Goal: Task Accomplishment & Management: Complete application form

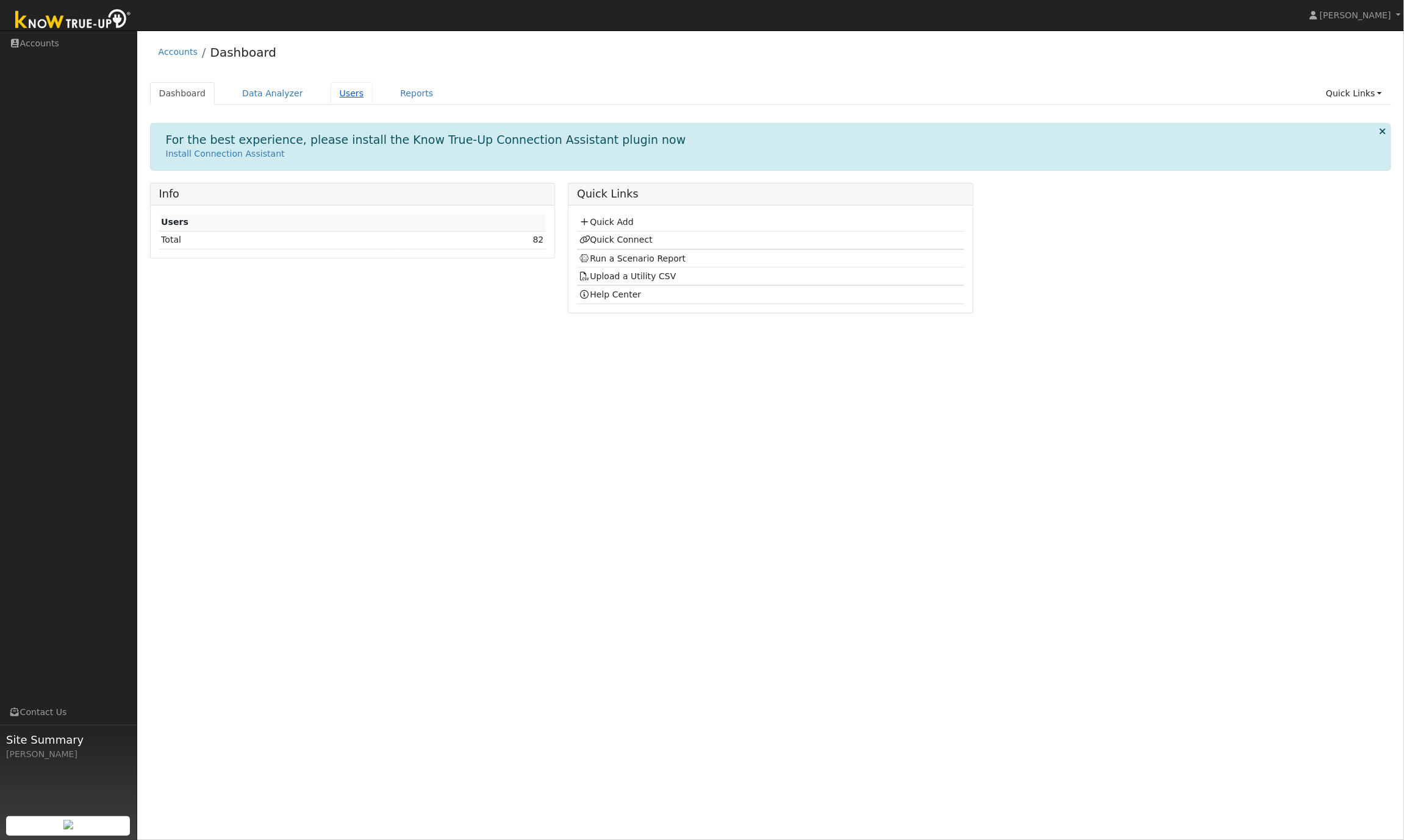
drag, startPoint x: 0, startPoint y: 0, endPoint x: 347, endPoint y: 94, distance: 359.5
click at [347, 94] on link "Users" at bounding box center [352, 94] width 43 height 23
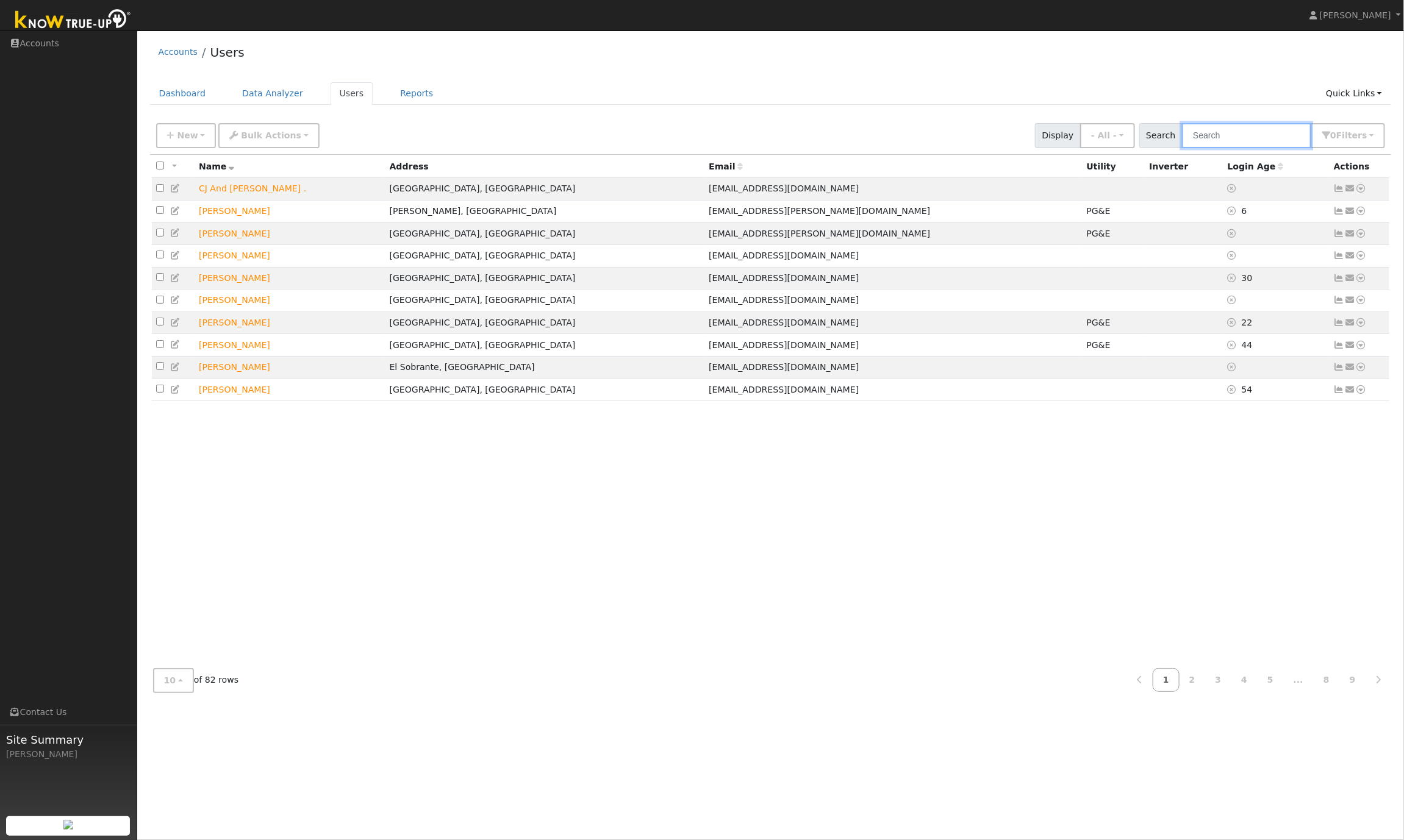
click at [1250, 134] on input "text" at bounding box center [1247, 136] width 130 height 25
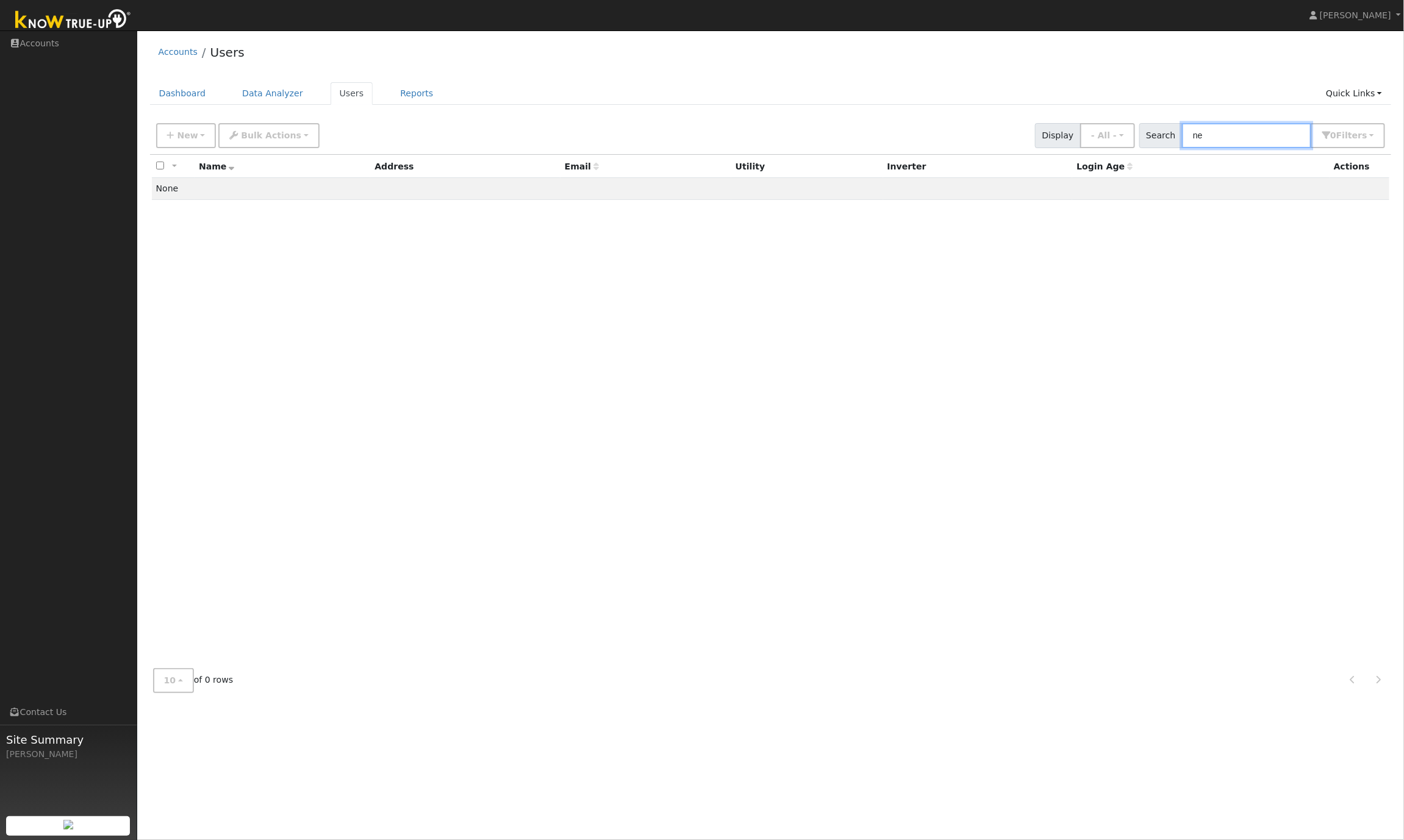
type input "n"
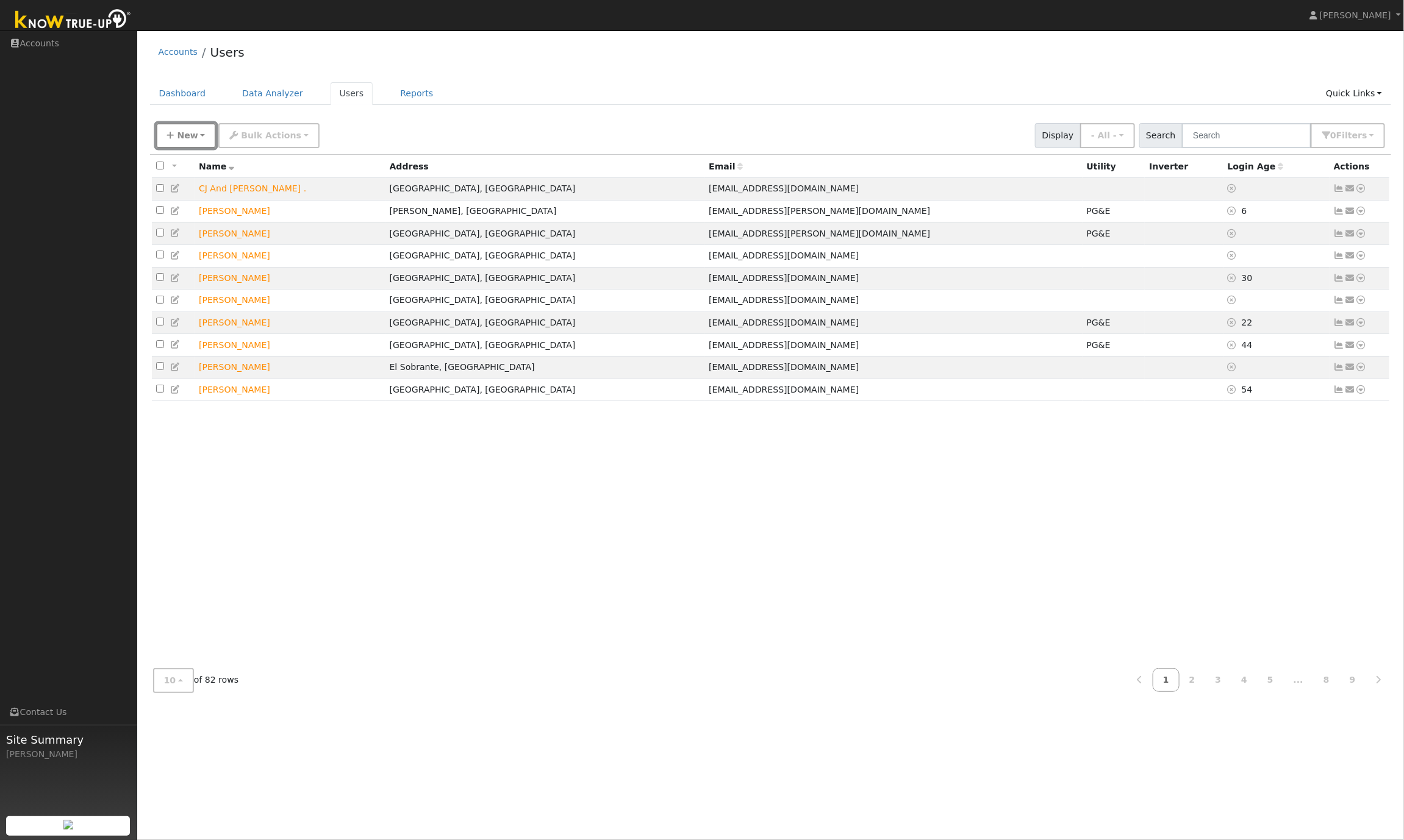
click at [172, 133] on icon "button" at bounding box center [171, 136] width 8 height 9
click at [195, 163] on link "Quick Add" at bounding box center [207, 162] width 101 height 17
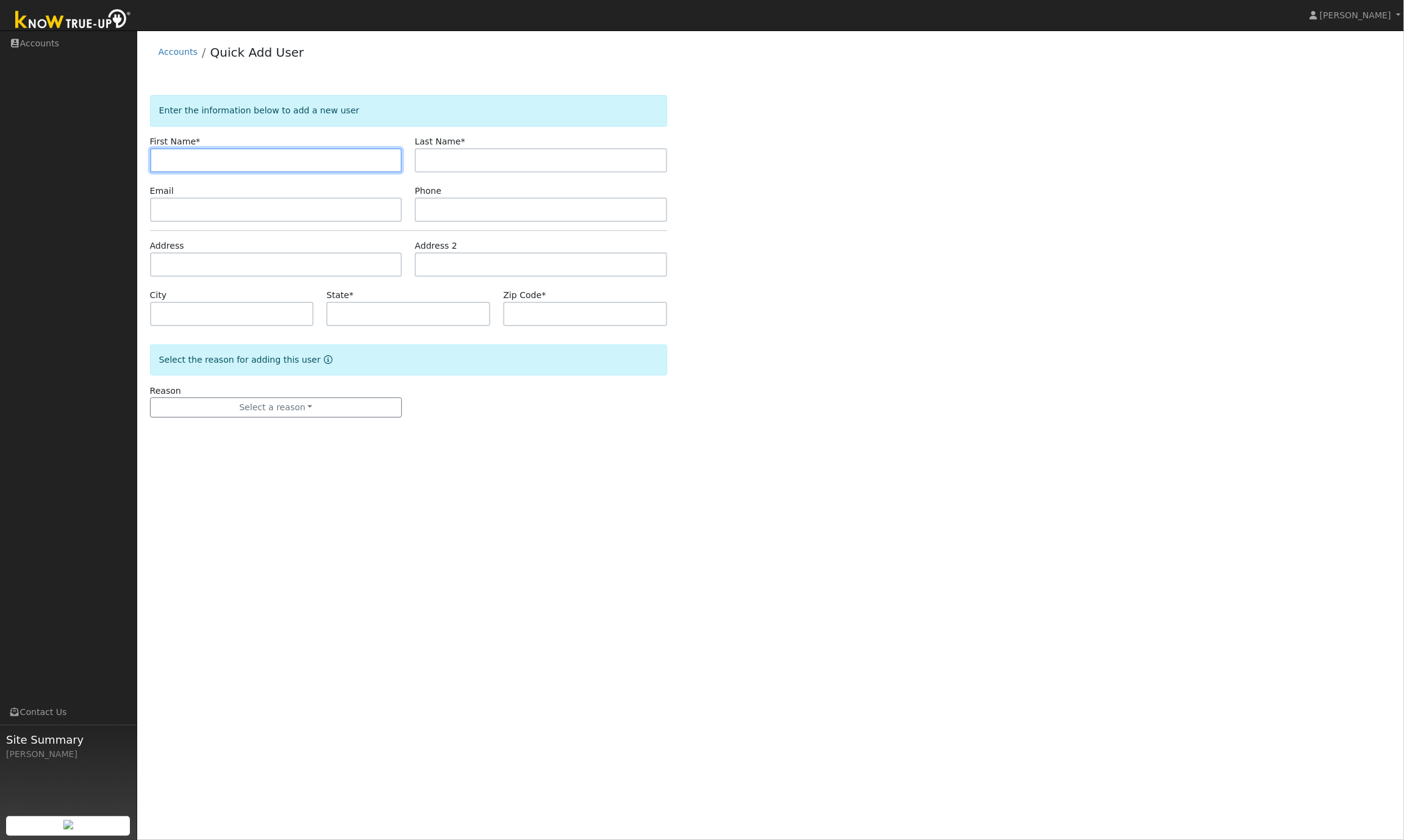
click at [193, 158] on input "text" at bounding box center [276, 160] width 252 height 25
paste input "Nevena P. Kuvetakis"
type input "Nevena P. Kuvetakis"
click at [470, 162] on input "text" at bounding box center [540, 160] width 252 height 25
paste input "Nevena P. Kuvetakis"
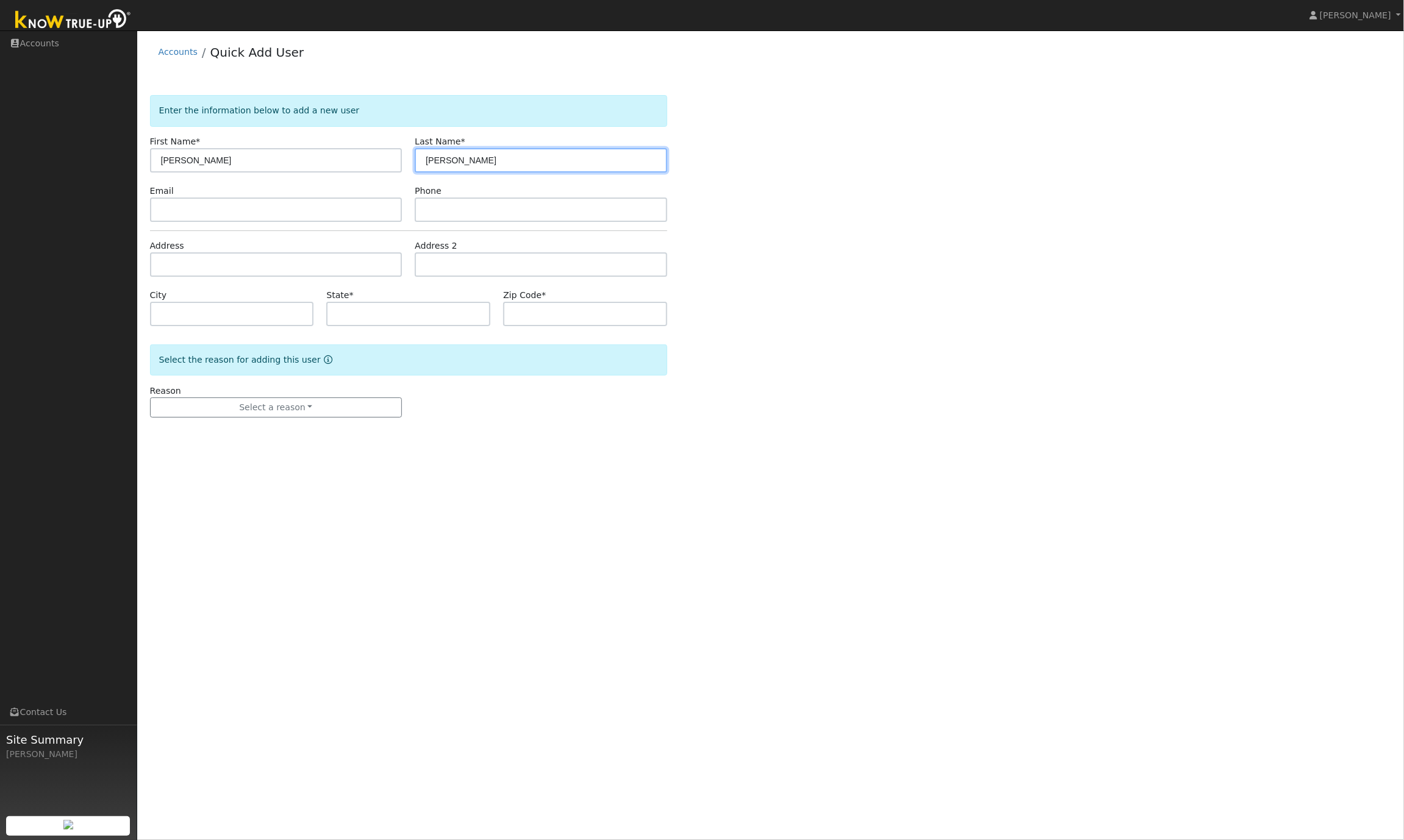
click at [465, 162] on input "Nevena P. Kuvetakis" at bounding box center [540, 160] width 252 height 25
type input "Kuvetakis"
click at [333, 159] on input "Nevena P. Kuvetakis" at bounding box center [276, 160] width 252 height 25
type input "Nevena"
click at [181, 207] on input "text" at bounding box center [276, 209] width 252 height 25
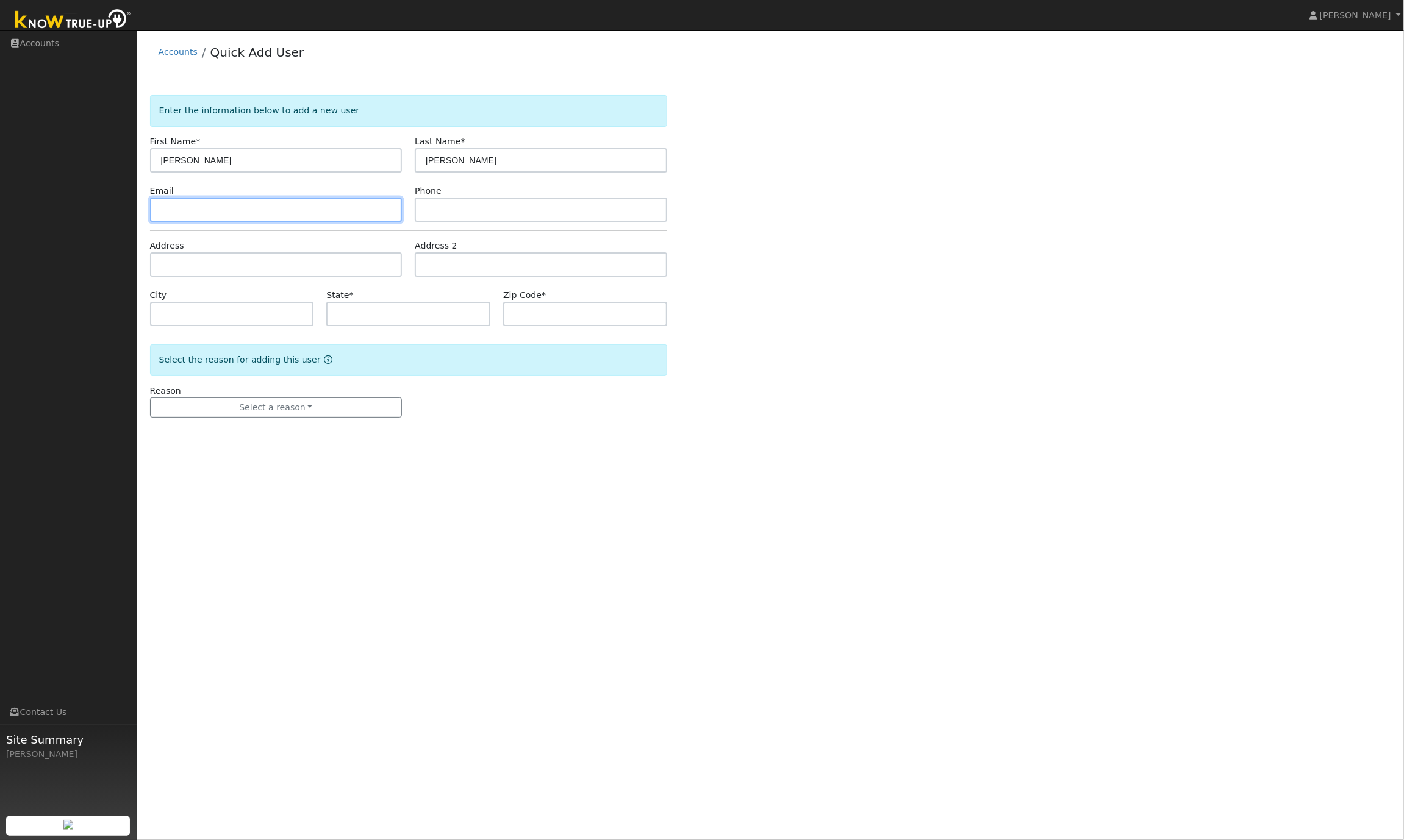
paste input "[EMAIL_ADDRESS][DOMAIN_NAME]"
type input "[EMAIL_ADDRESS][DOMAIN_NAME]"
click at [454, 211] on input "text" at bounding box center [540, 209] width 252 height 25
paste input "5179749958"
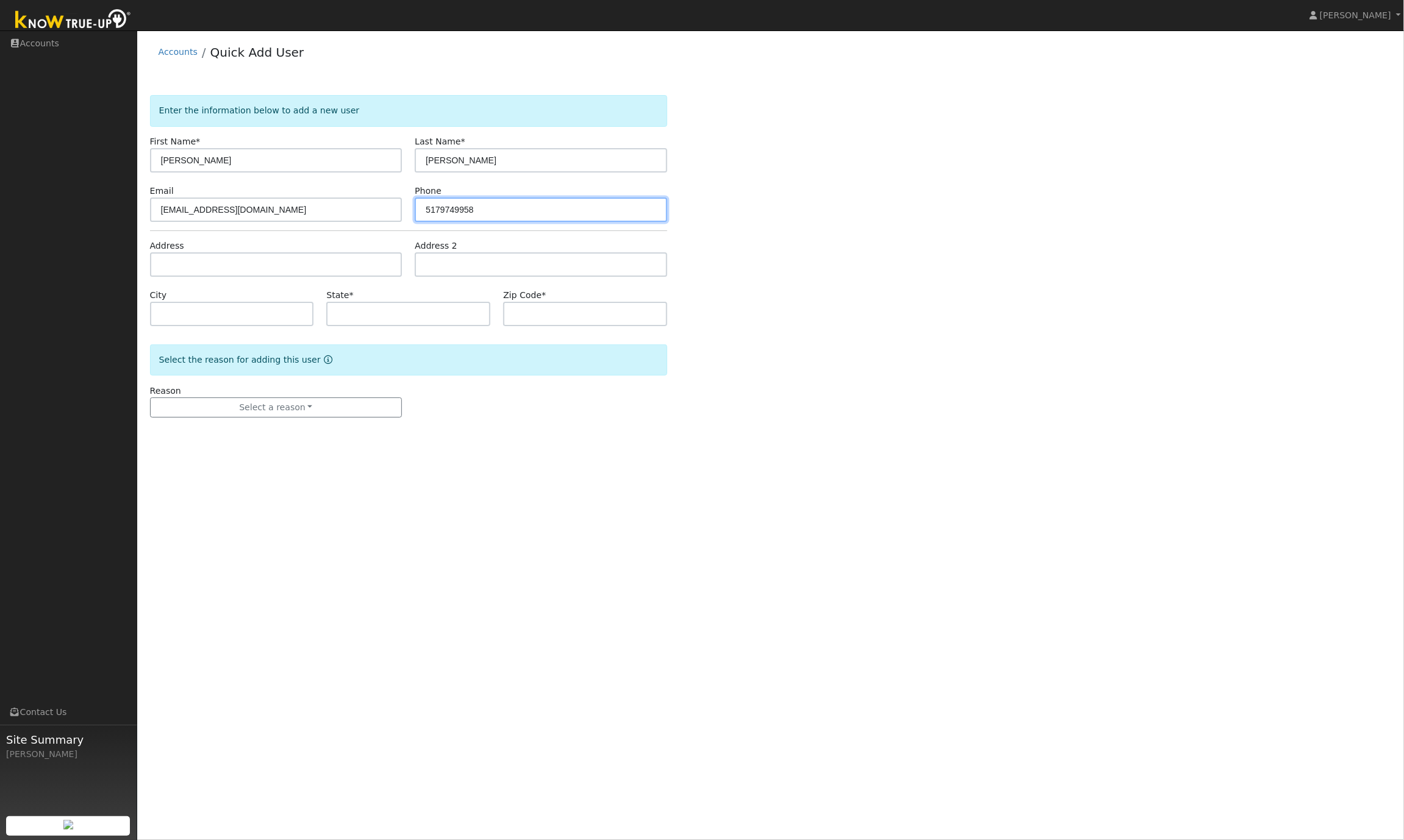
type input "5179749958"
click at [179, 264] on input "text" at bounding box center [276, 264] width 252 height 25
paste input "1006 Court Ln, Concord, CA 94595"
type input "1006 Court Lane"
type input "Concord"
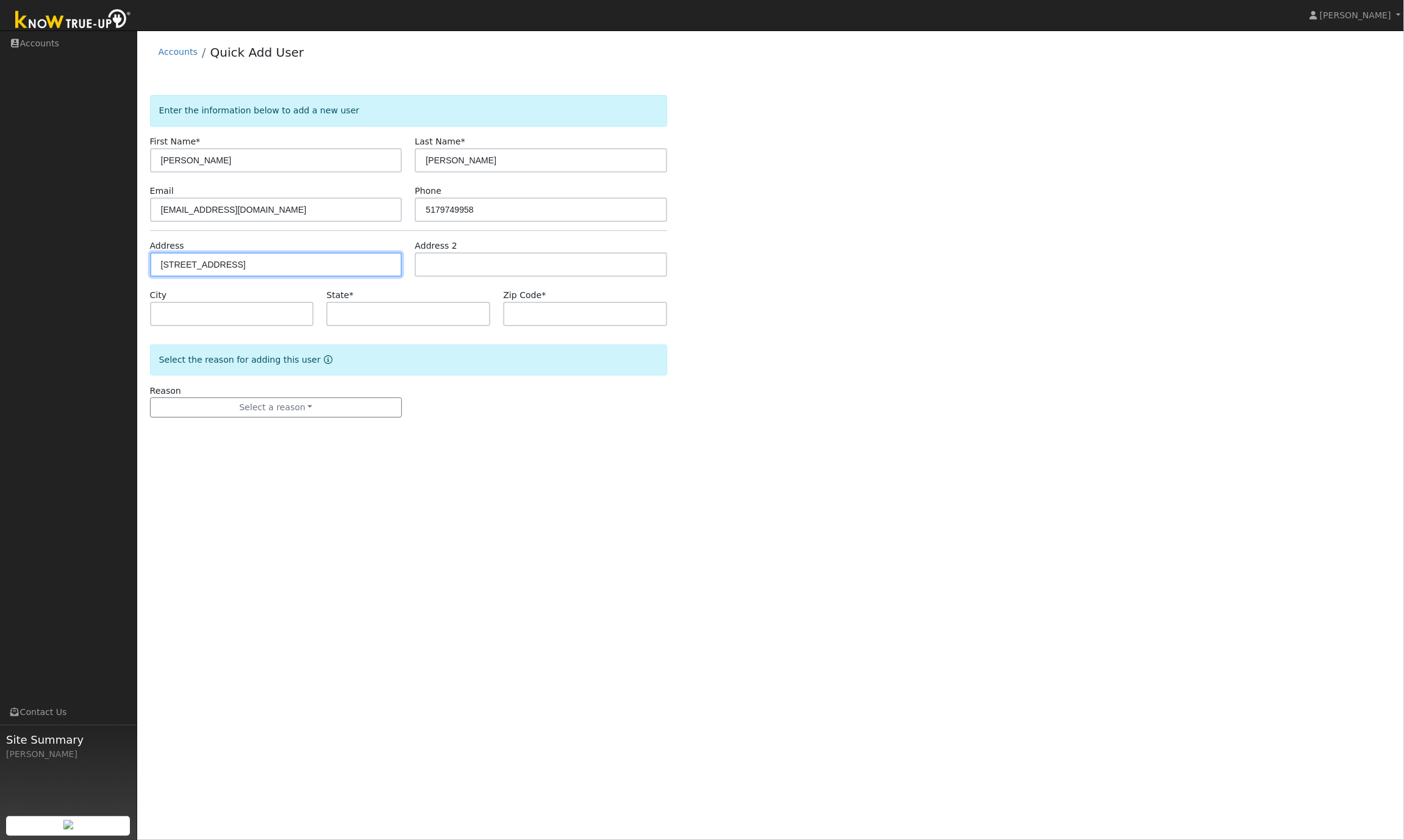
type input "CA"
type input "94518"
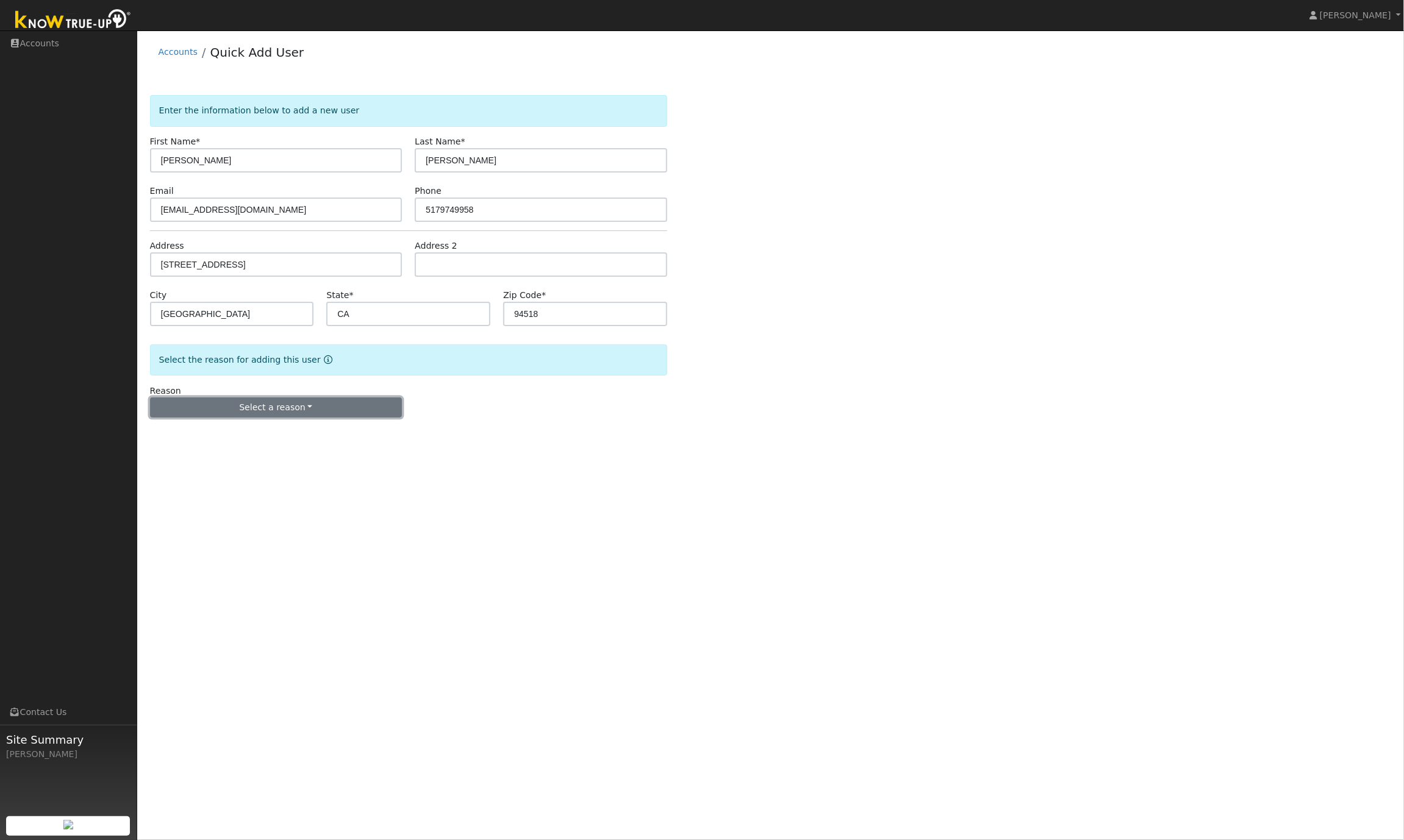
click at [281, 412] on button "Select a reason" at bounding box center [276, 407] width 252 height 21
click at [187, 433] on link "New lead" at bounding box center [218, 433] width 135 height 17
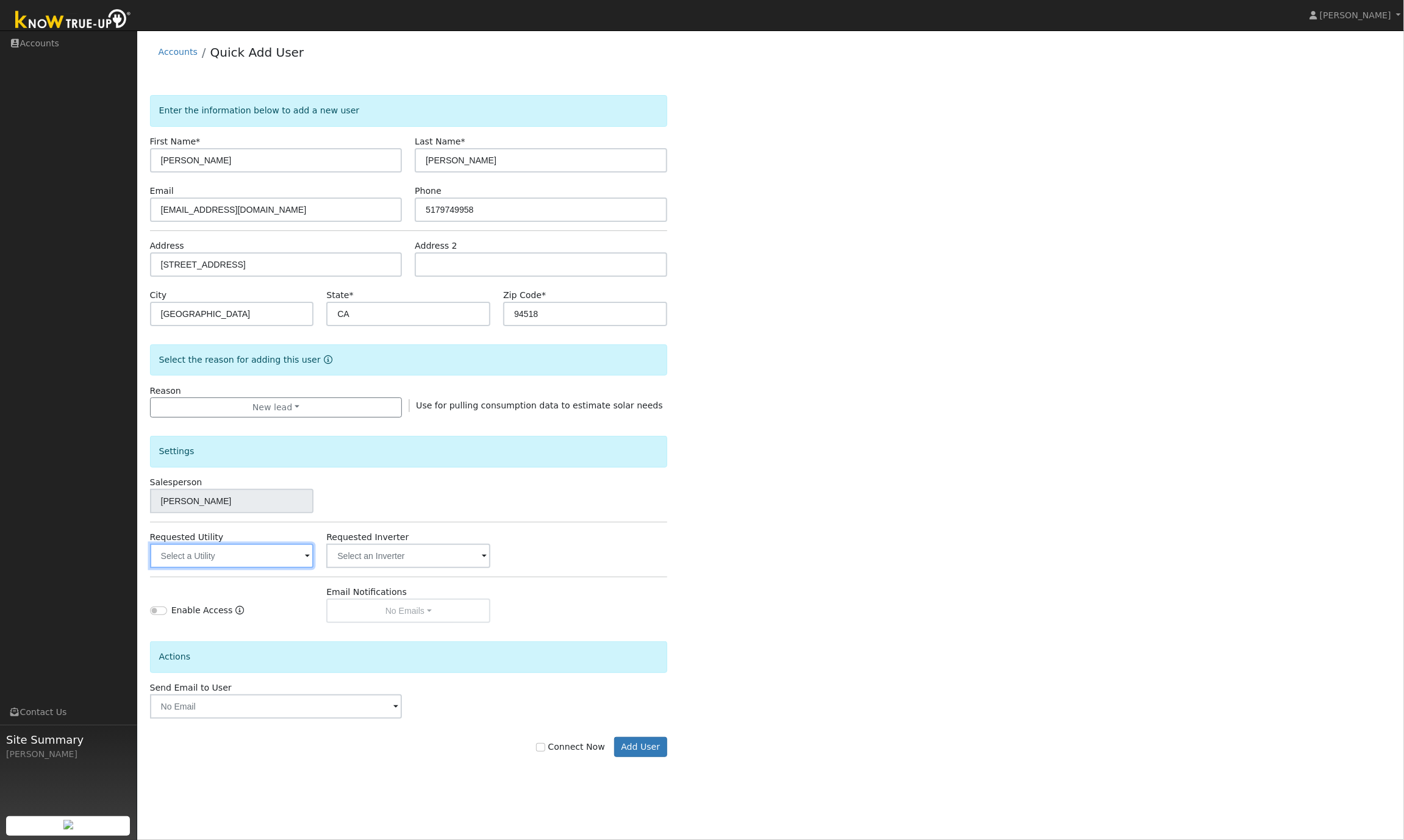
click at [252, 550] on input "text" at bounding box center [232, 556] width 164 height 25
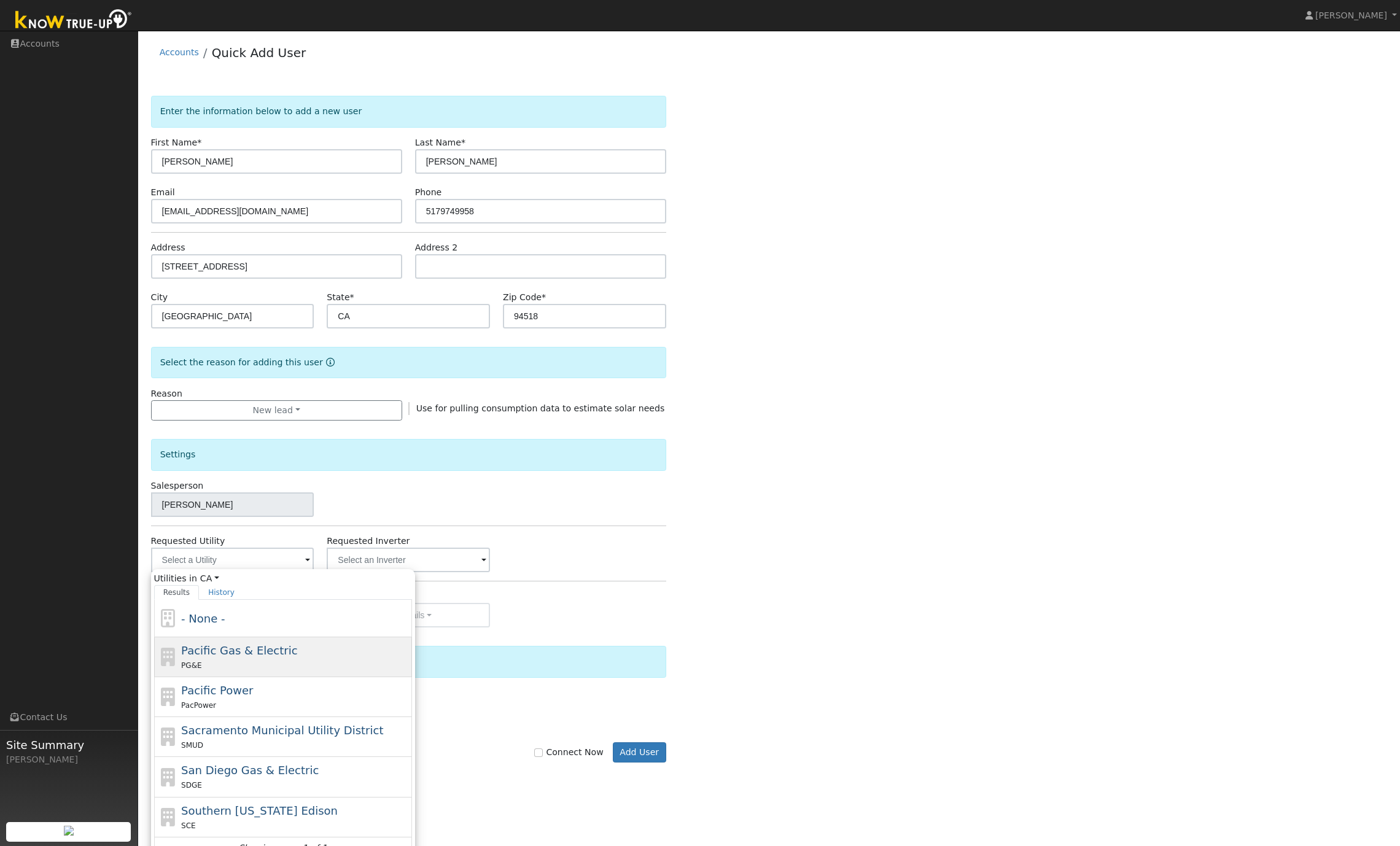
click at [227, 656] on span "Pacific Gas & Electric" at bounding box center [239, 650] width 116 height 13
type input "Pacific Gas & Electric"
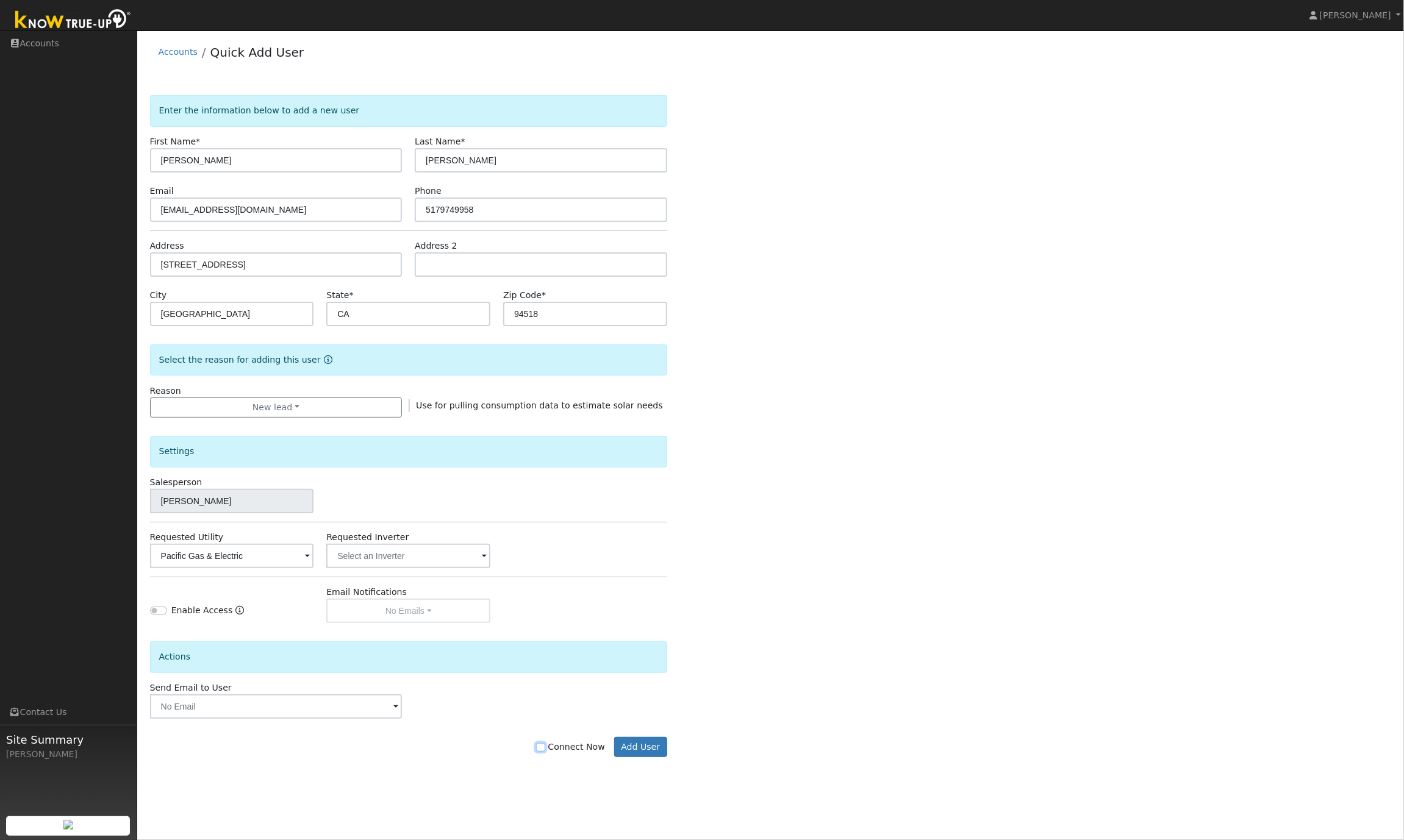
click at [545, 752] on input "Connect Now" at bounding box center [540, 748] width 9 height 9
checkbox input "true"
click at [642, 750] on button "Add User" at bounding box center [641, 747] width 53 height 21
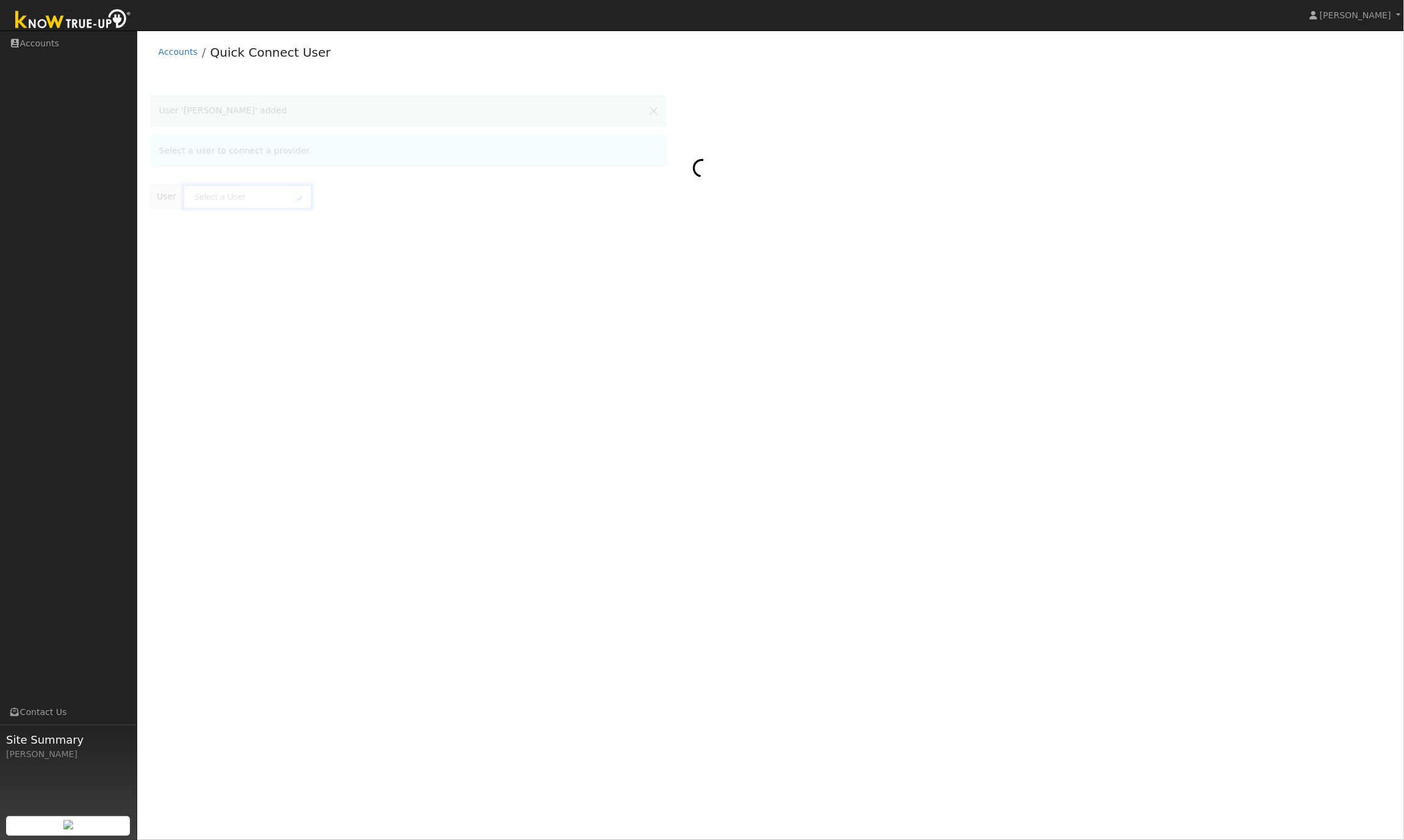
type input "[PERSON_NAME]"
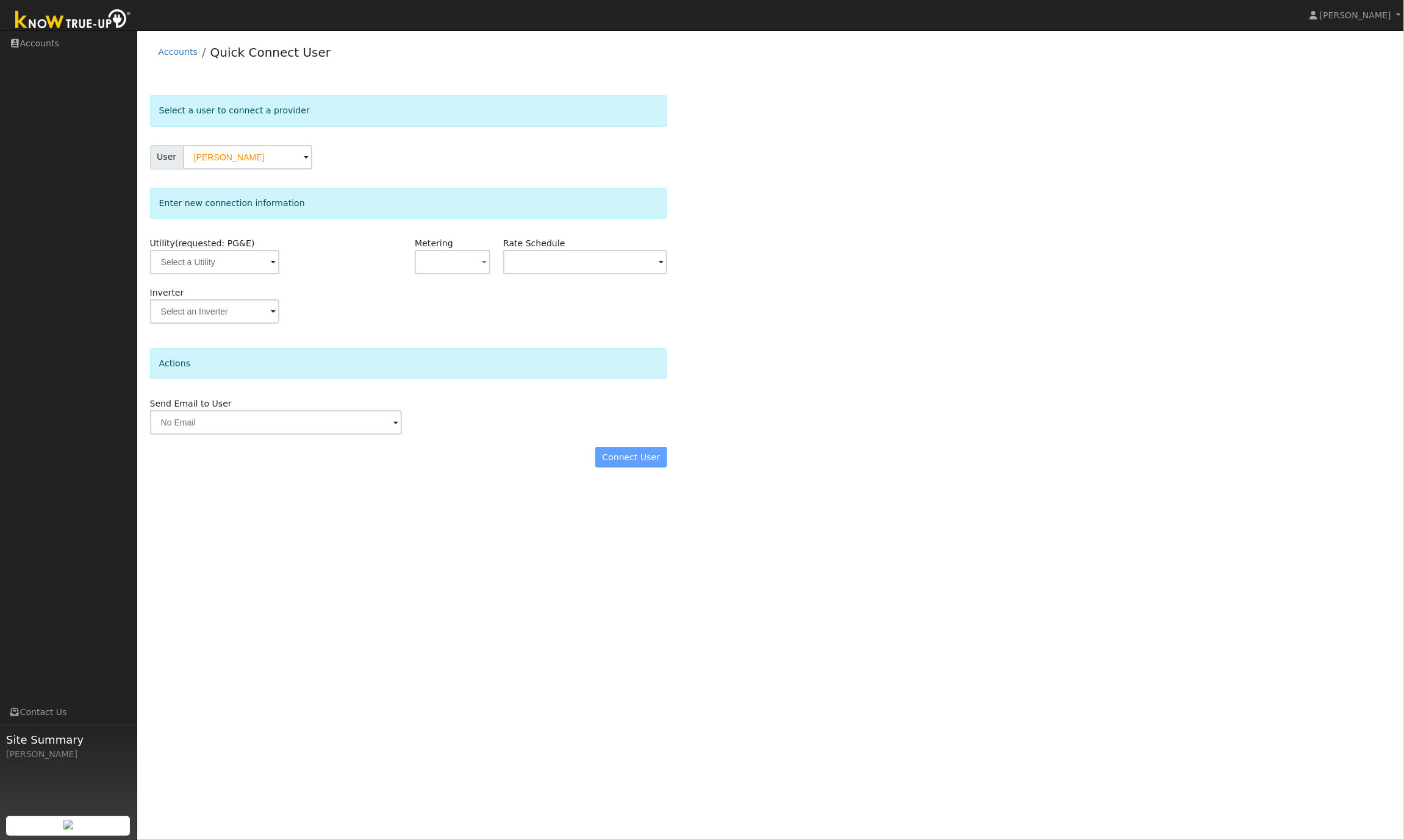
click at [333, 283] on div at bounding box center [364, 262] width 89 height 50
click at [224, 264] on input "text" at bounding box center [215, 262] width 130 height 25
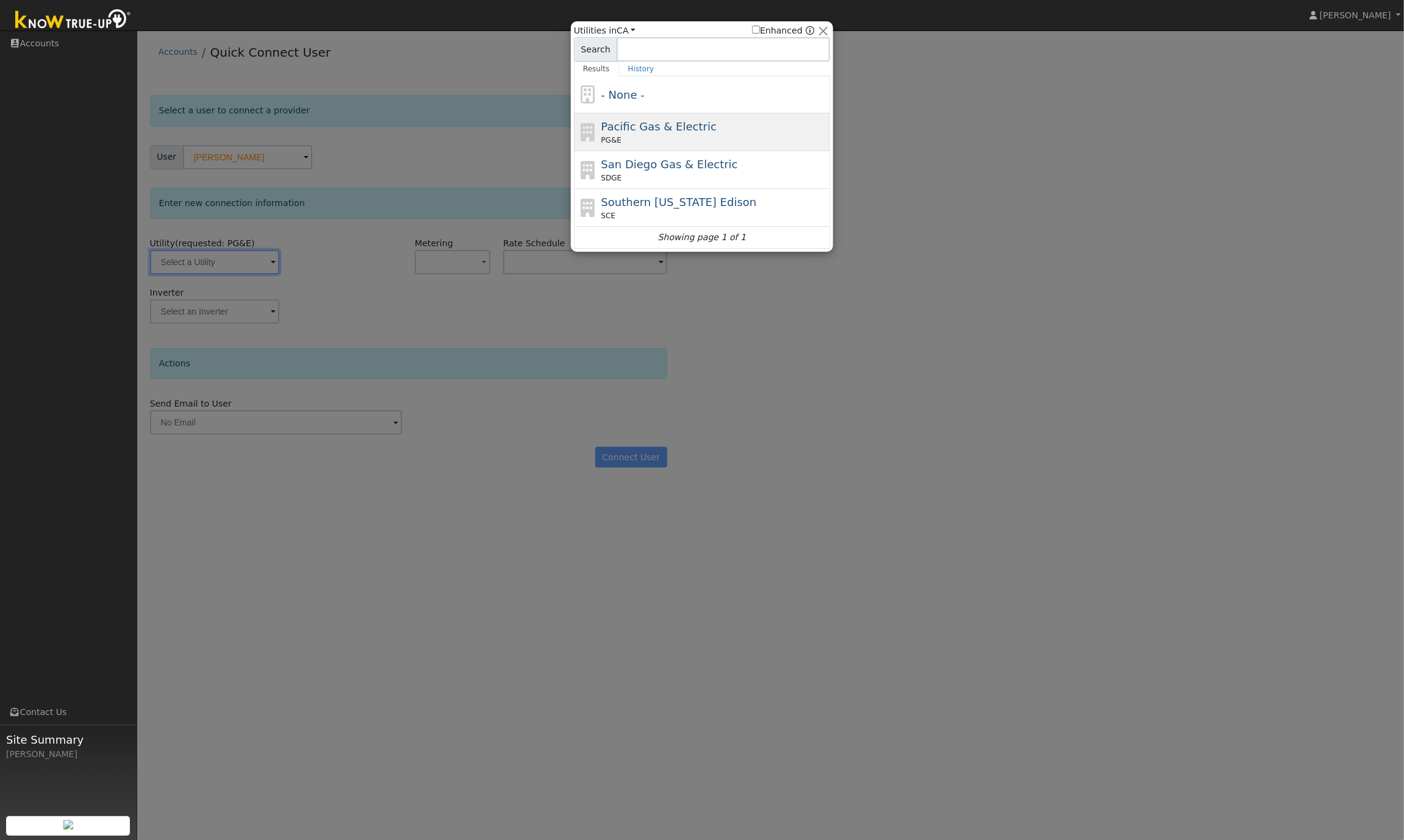
click at [705, 126] on div "Pacific Gas & Electric PG&E" at bounding box center [715, 132] width 226 height 28
type input "PG&E"
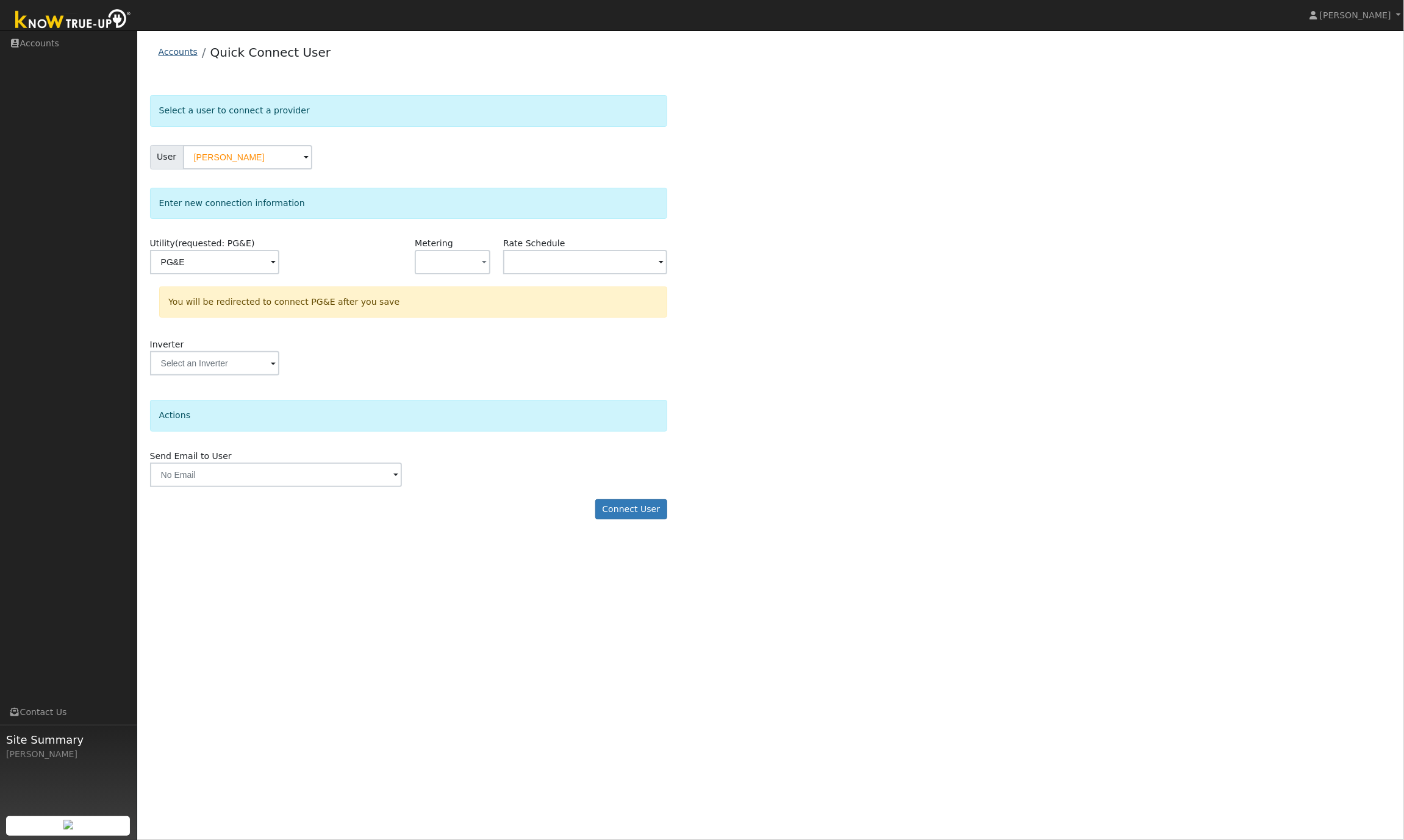
click at [182, 53] on link "Accounts" at bounding box center [178, 52] width 39 height 10
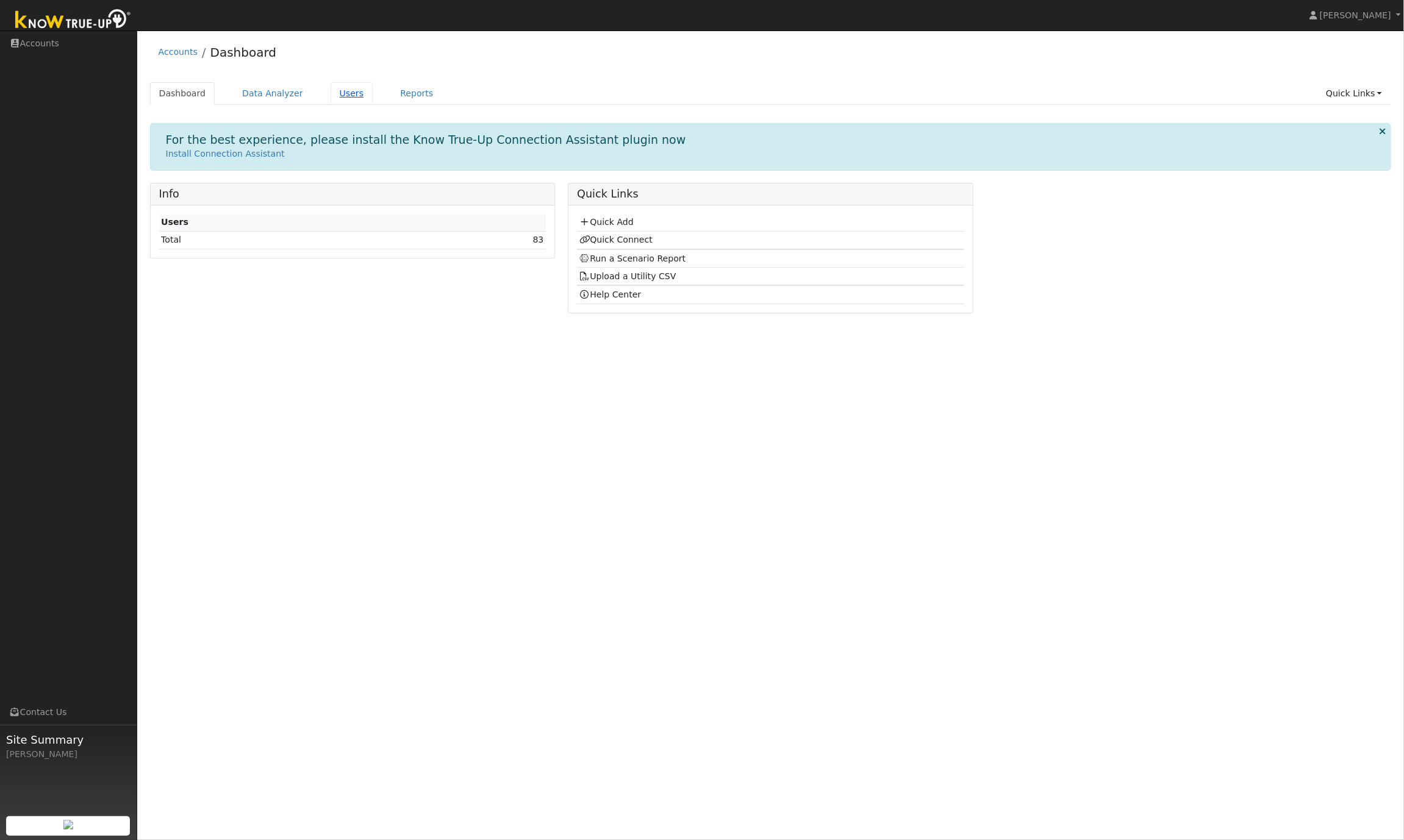
click at [337, 94] on link "Users" at bounding box center [352, 94] width 43 height 23
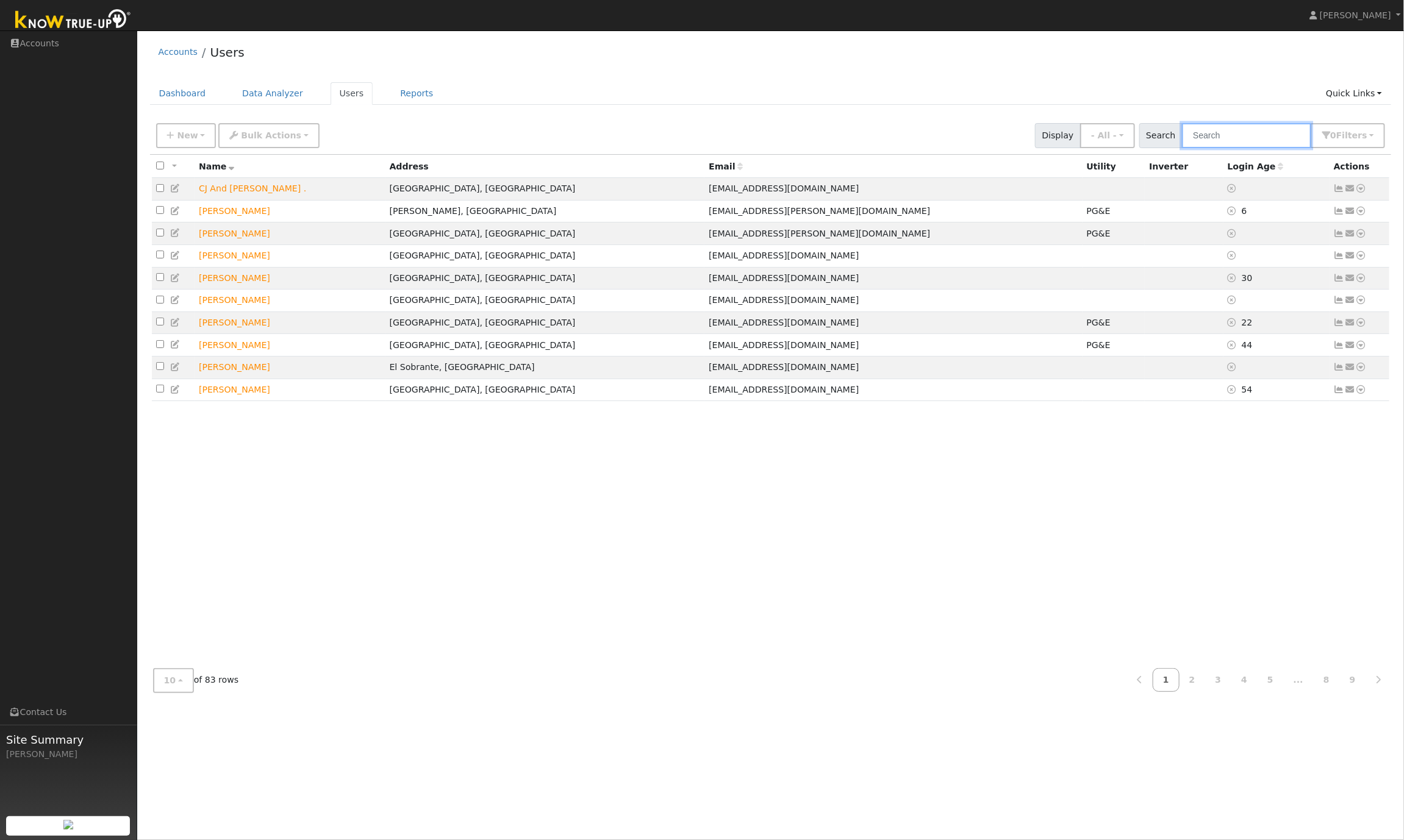
click at [1254, 142] on input "text" at bounding box center [1247, 136] width 130 height 25
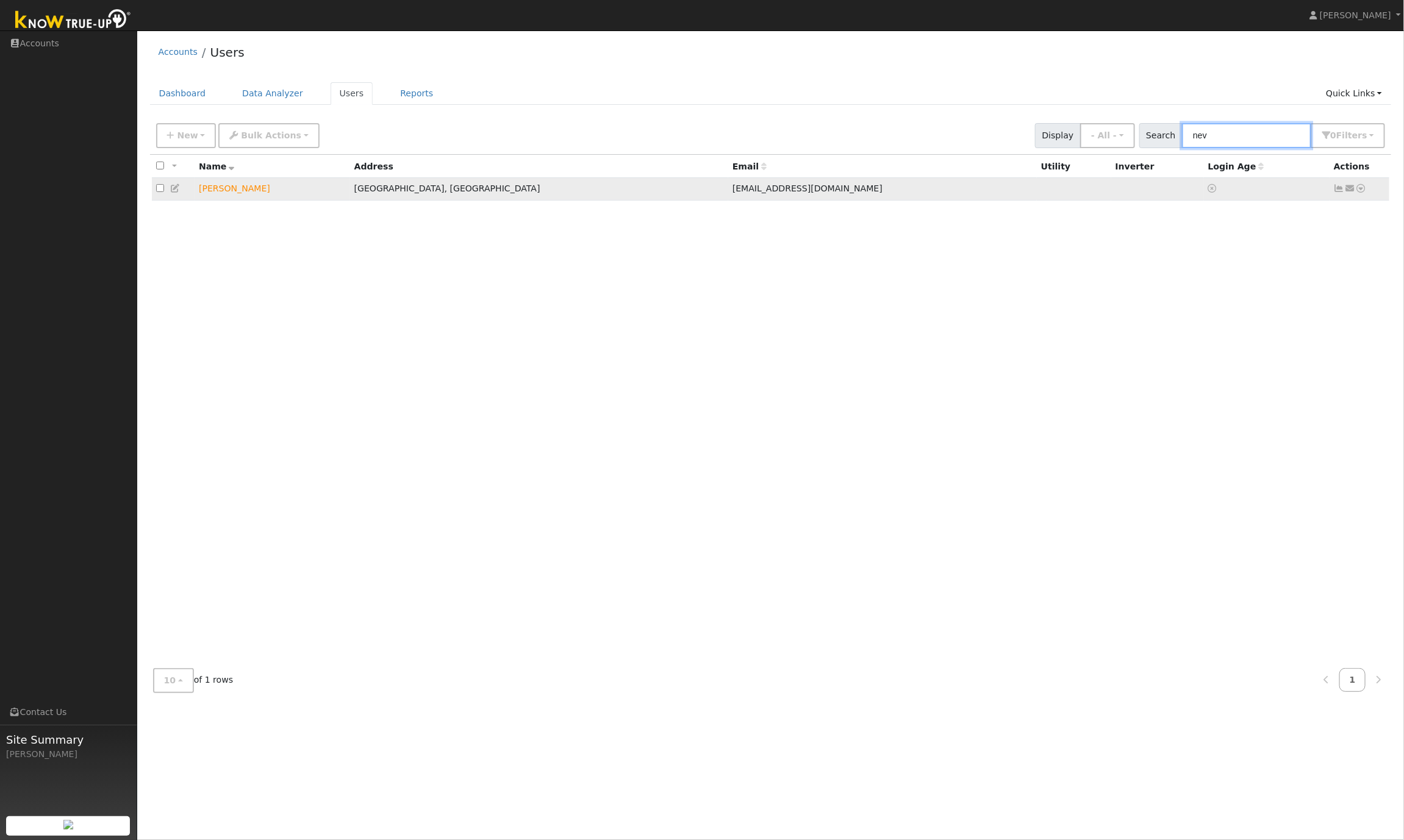
type input "nev"
click at [1362, 189] on icon at bounding box center [1361, 189] width 11 height 9
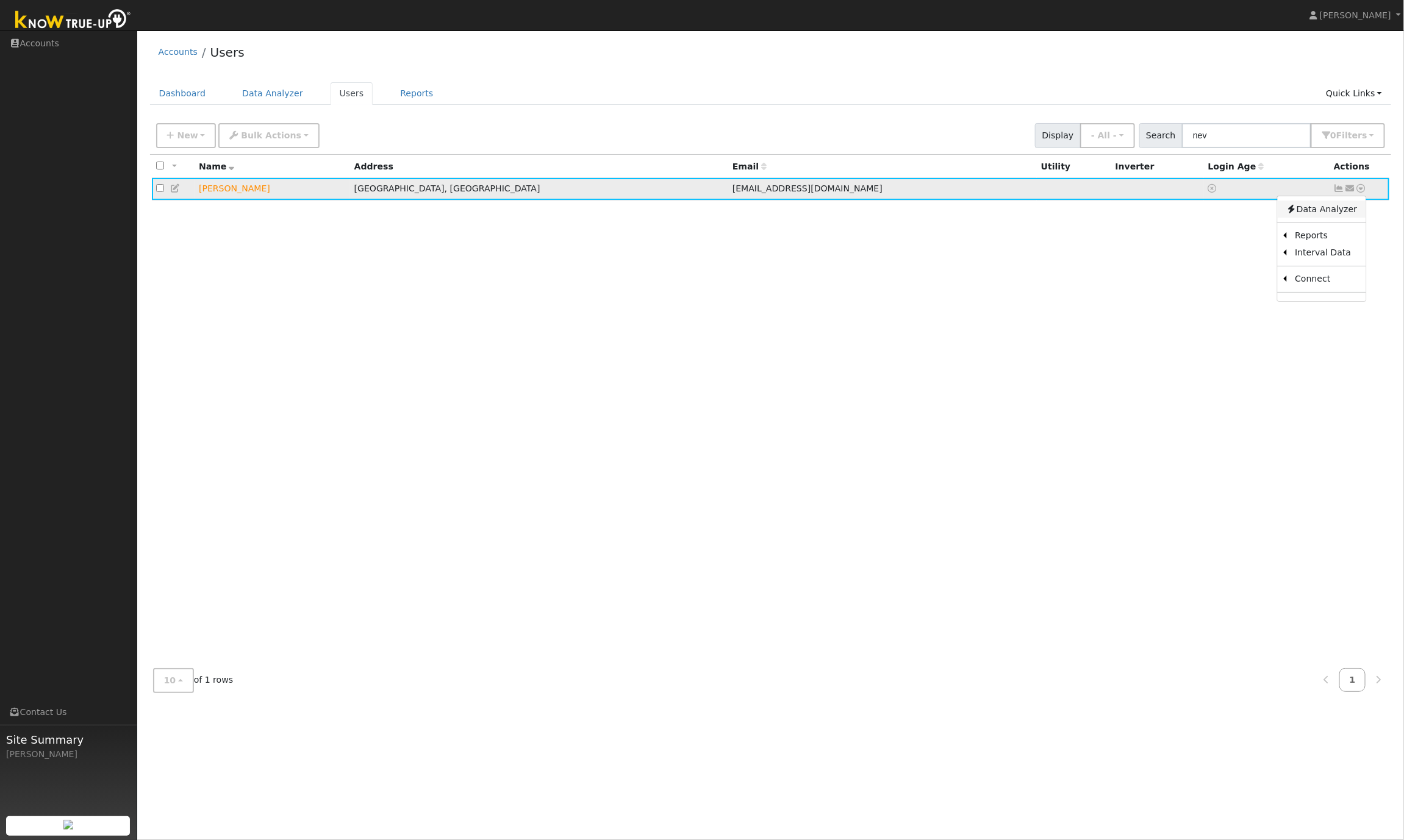
click at [1333, 211] on link "Data Analyzer" at bounding box center [1322, 209] width 89 height 17
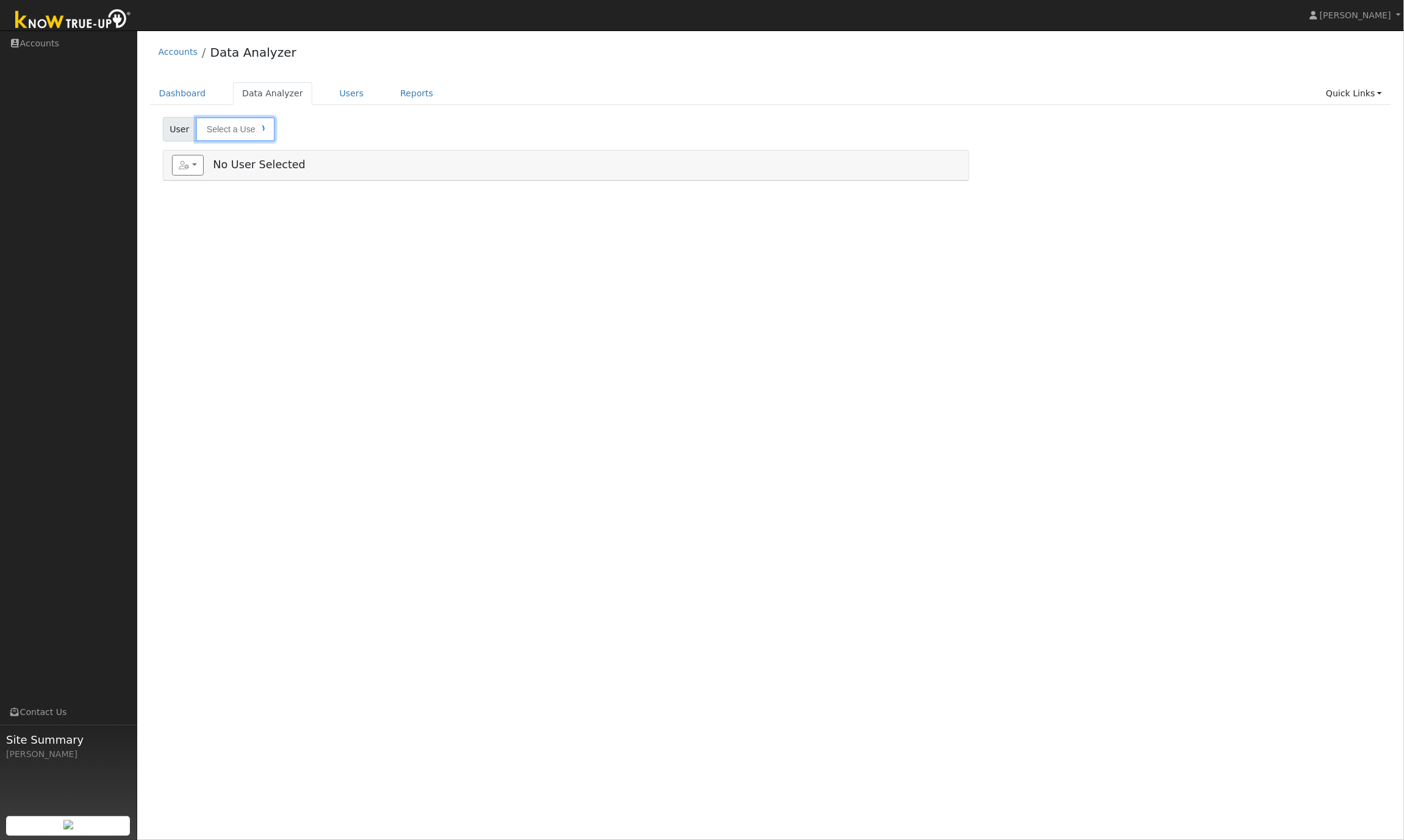
type input "Nevena Kuvetakis"
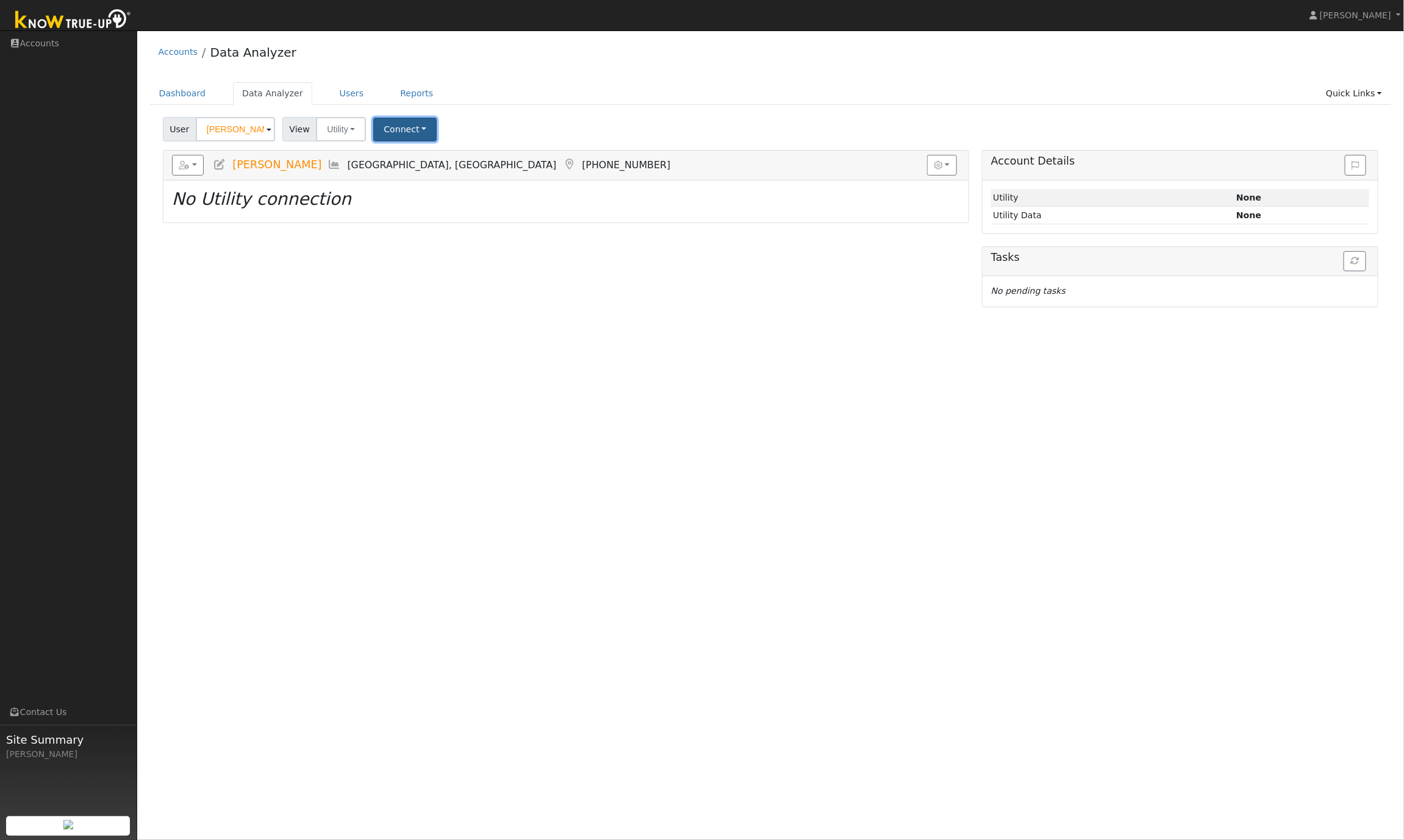
click at [423, 138] on button "Connect" at bounding box center [405, 130] width 64 height 24
click at [418, 158] on link "Select a Provider" at bounding box center [421, 157] width 95 height 17
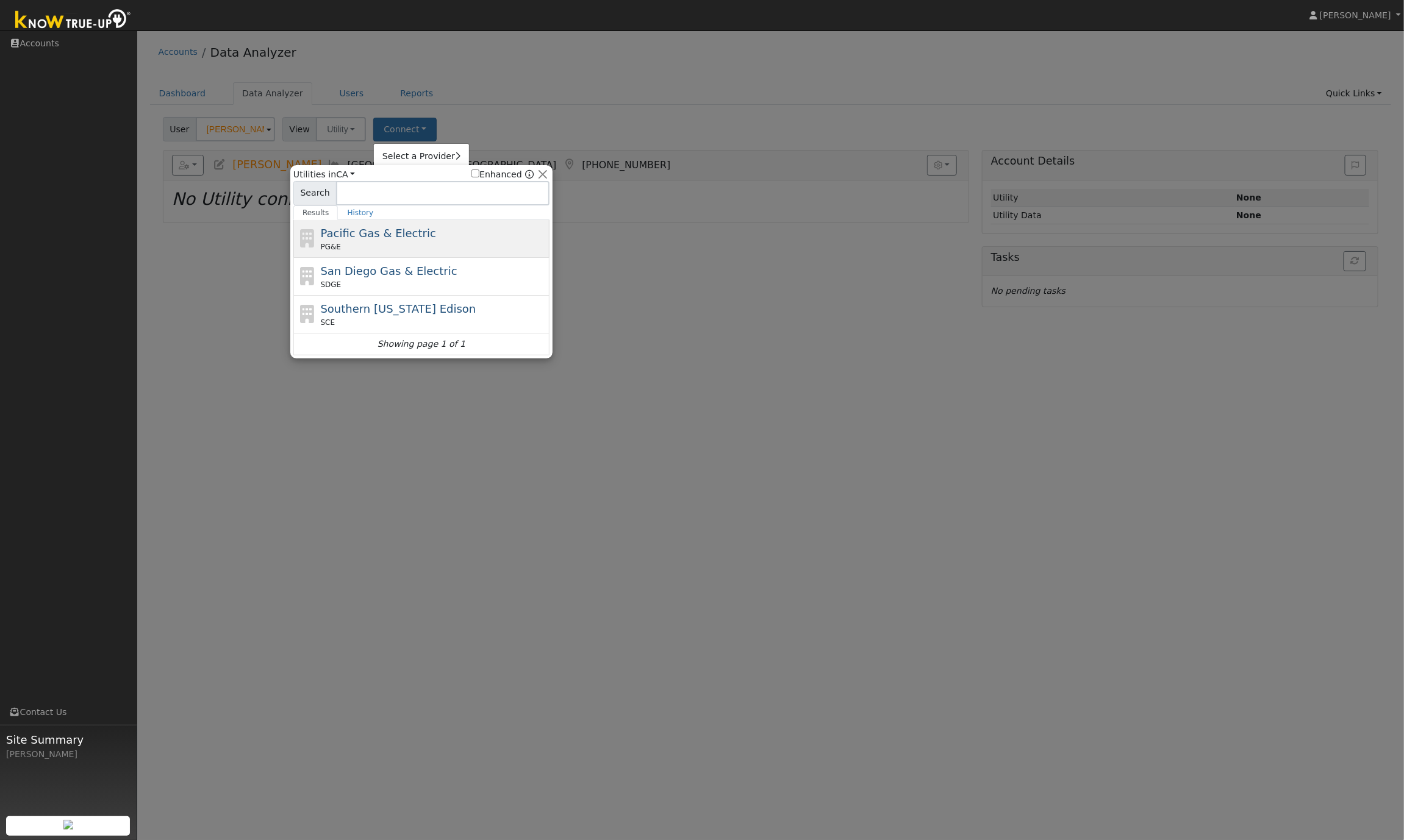
click at [359, 234] on span "Pacific Gas & Electric" at bounding box center [378, 233] width 115 height 13
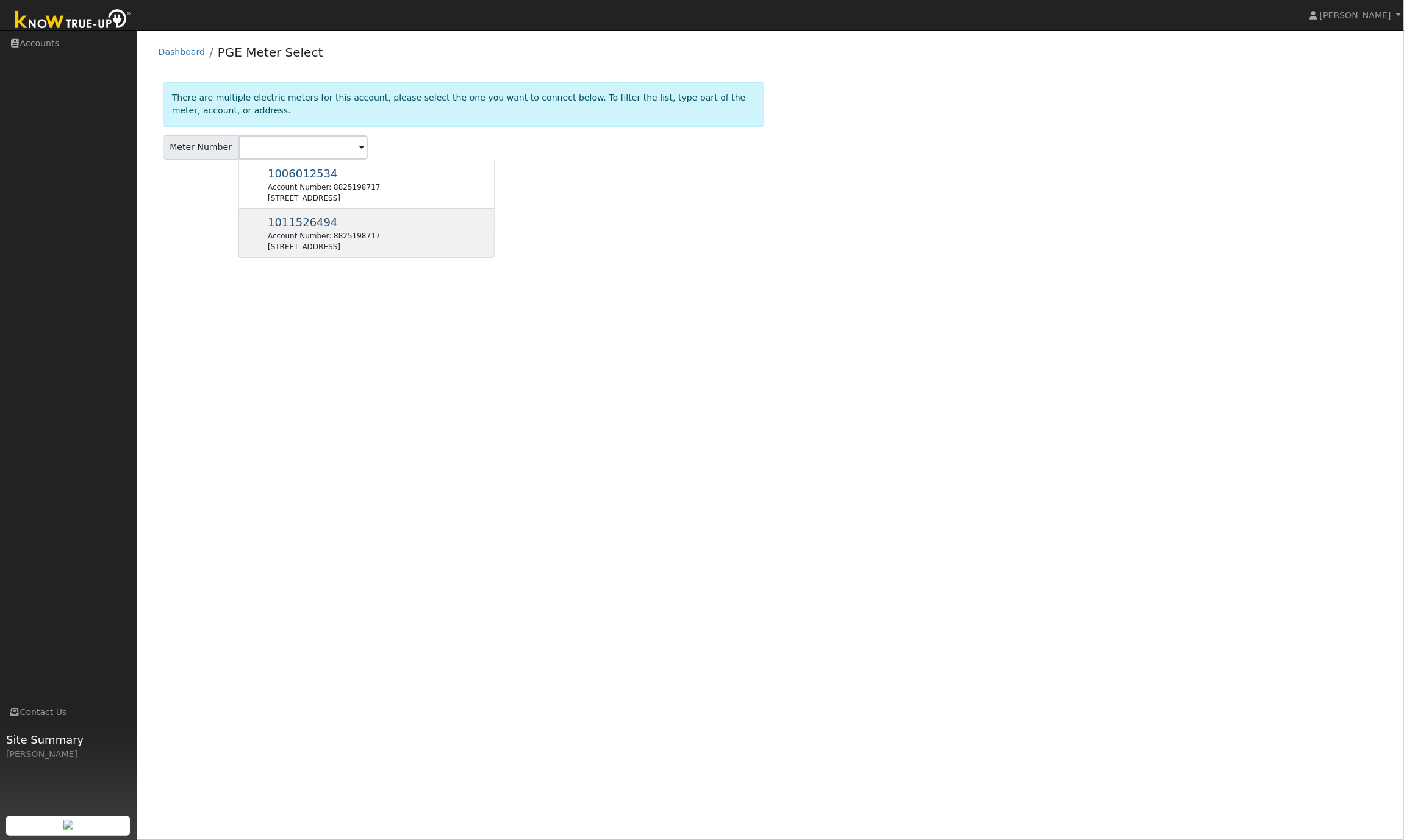
click at [327, 243] on div "[STREET_ADDRESS]" at bounding box center [324, 246] width 112 height 11
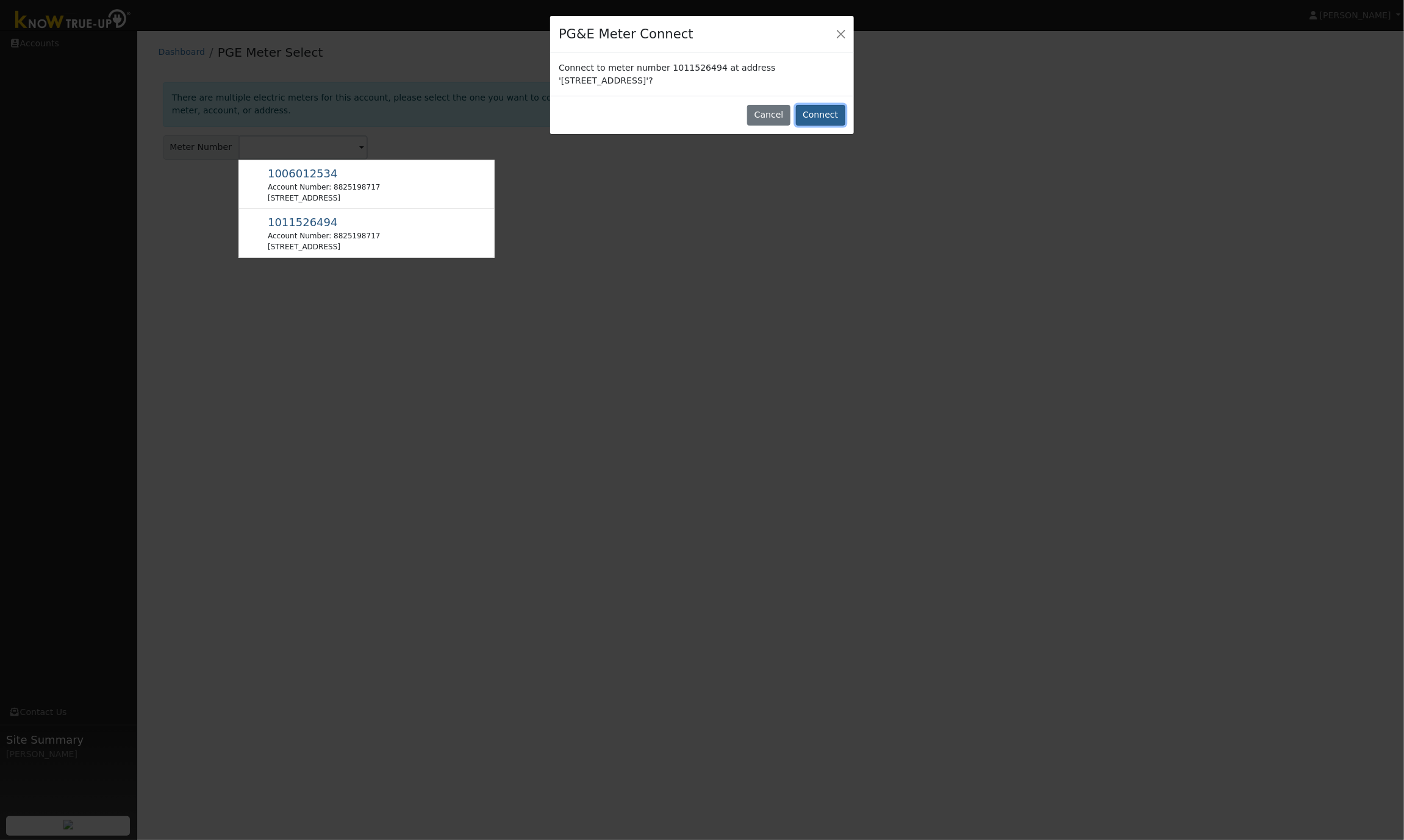
click at [832, 119] on button "Connect" at bounding box center [821, 115] width 50 height 21
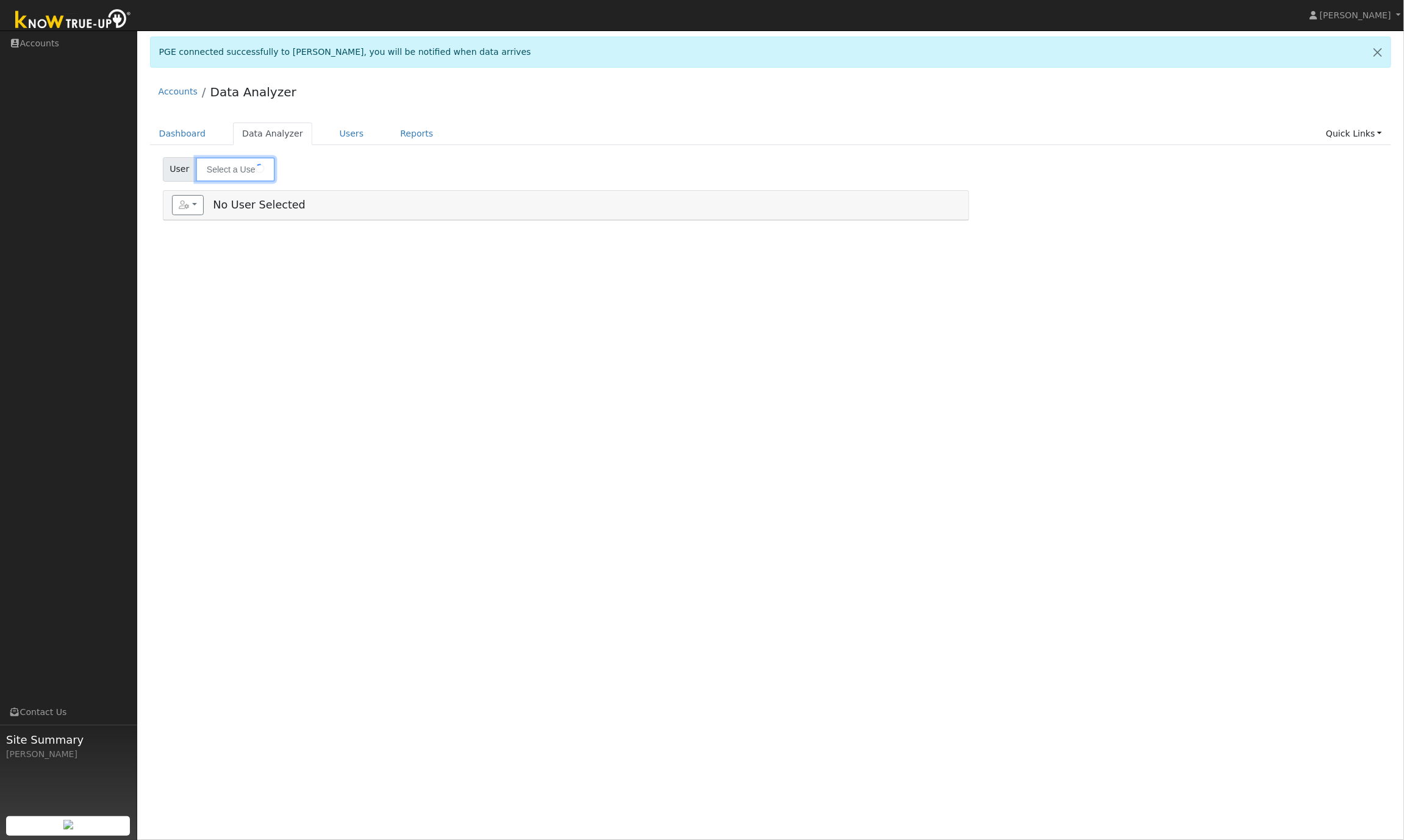
type input "[PERSON_NAME]"
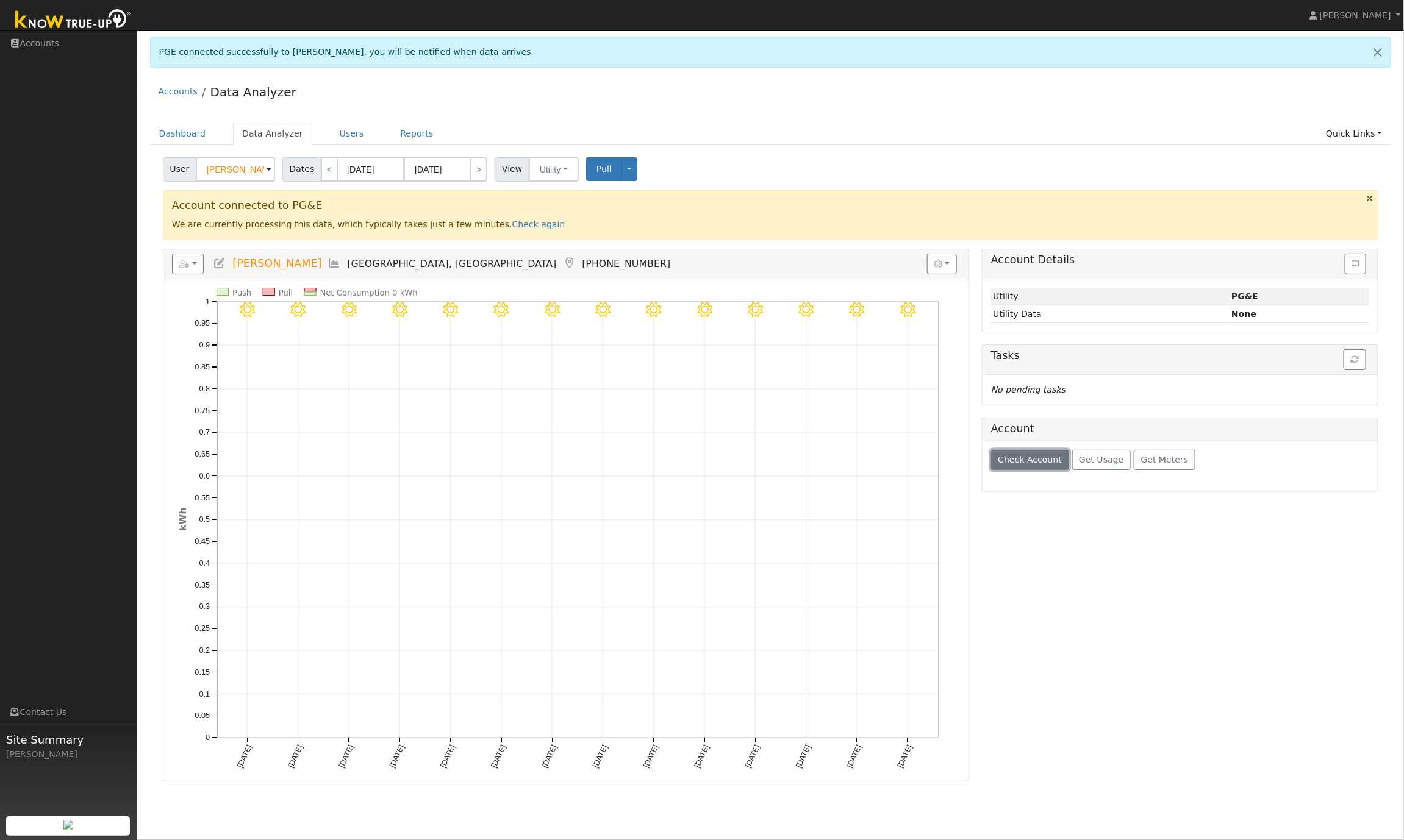
click at [1042, 465] on span "Check Account" at bounding box center [1030, 460] width 64 height 10
